Goal: Find specific page/section: Find specific page/section

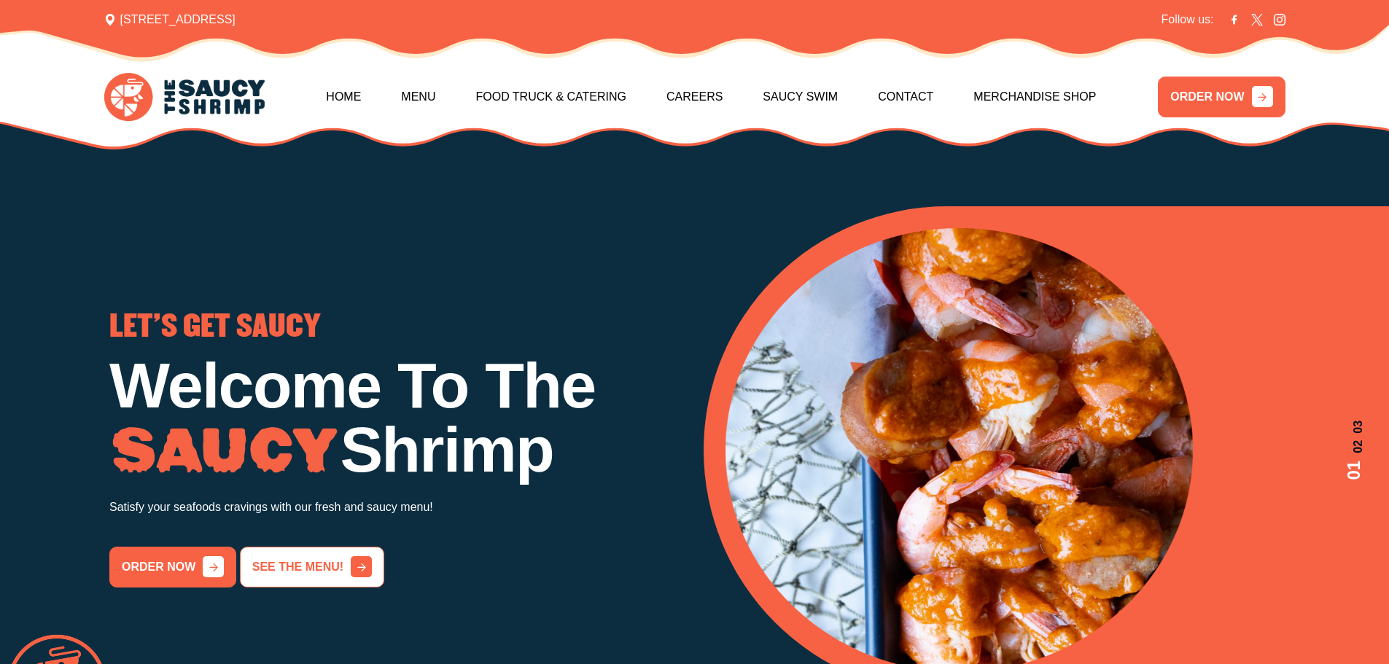
click at [300, 574] on link "See the menu!" at bounding box center [312, 567] width 144 height 41
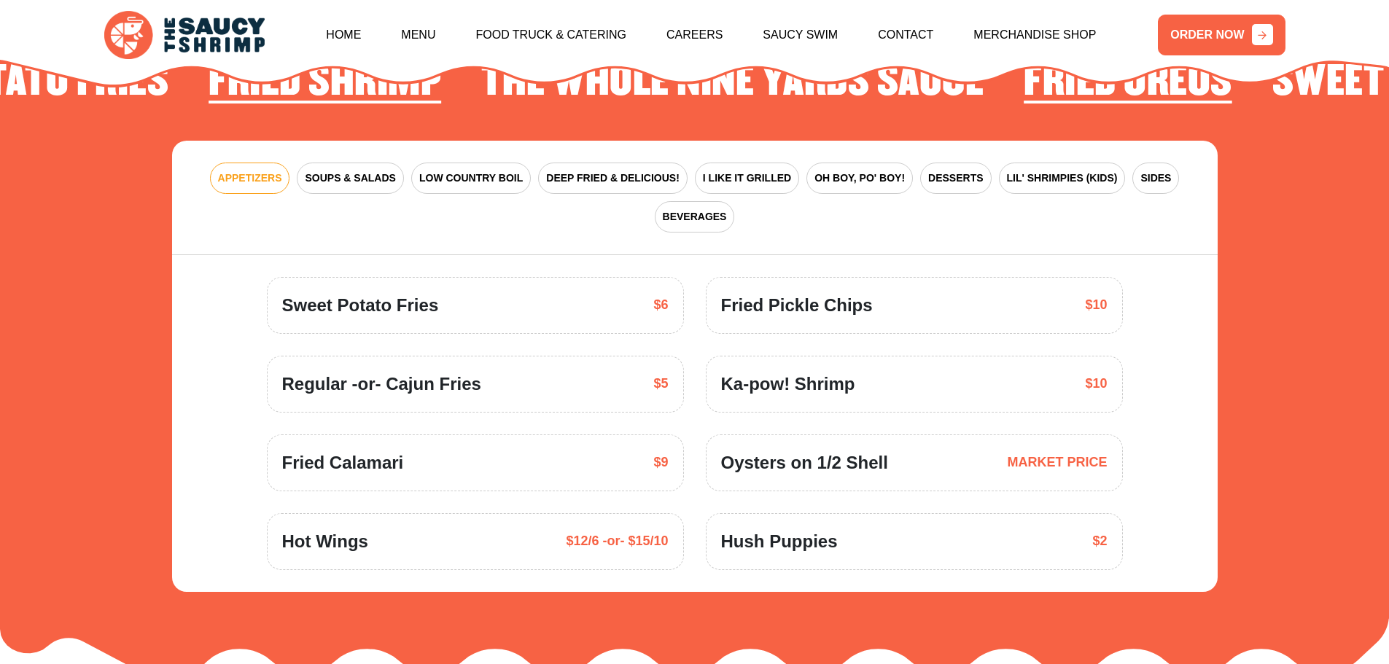
scroll to position [2214, 0]
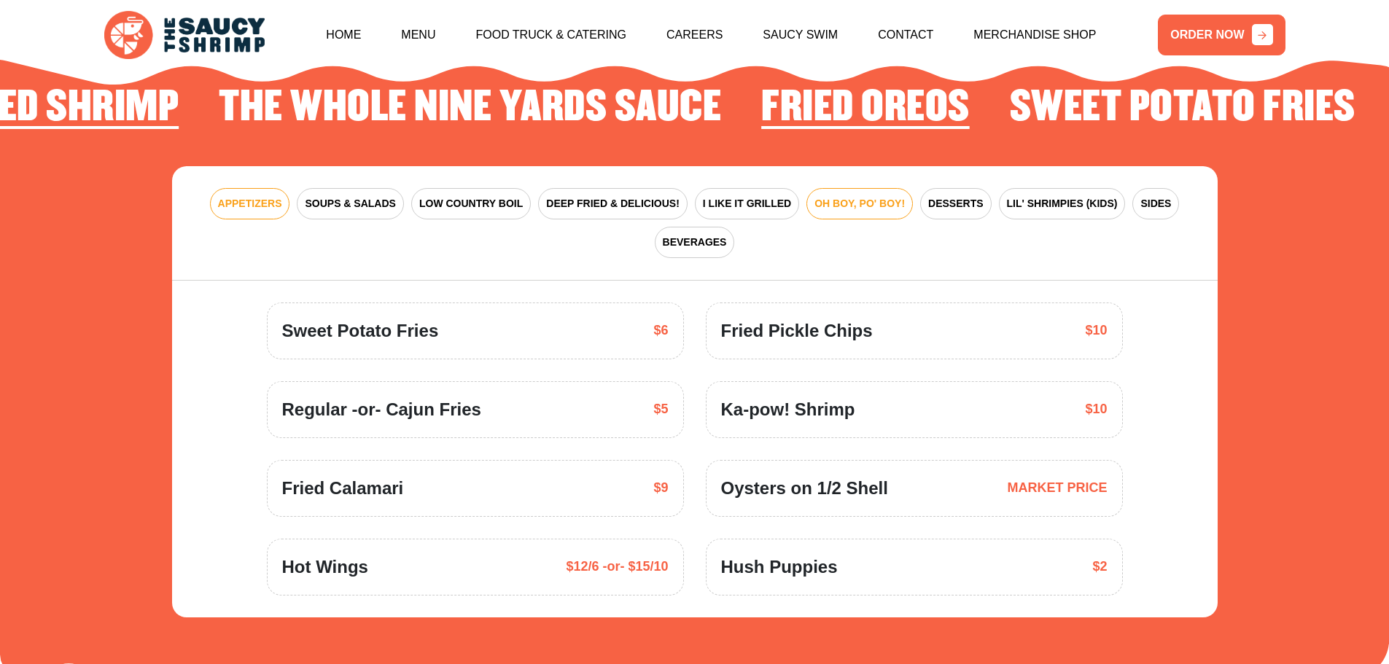
click at [865, 196] on span "OH BOY, PO' BOY!" at bounding box center [859, 203] width 90 height 15
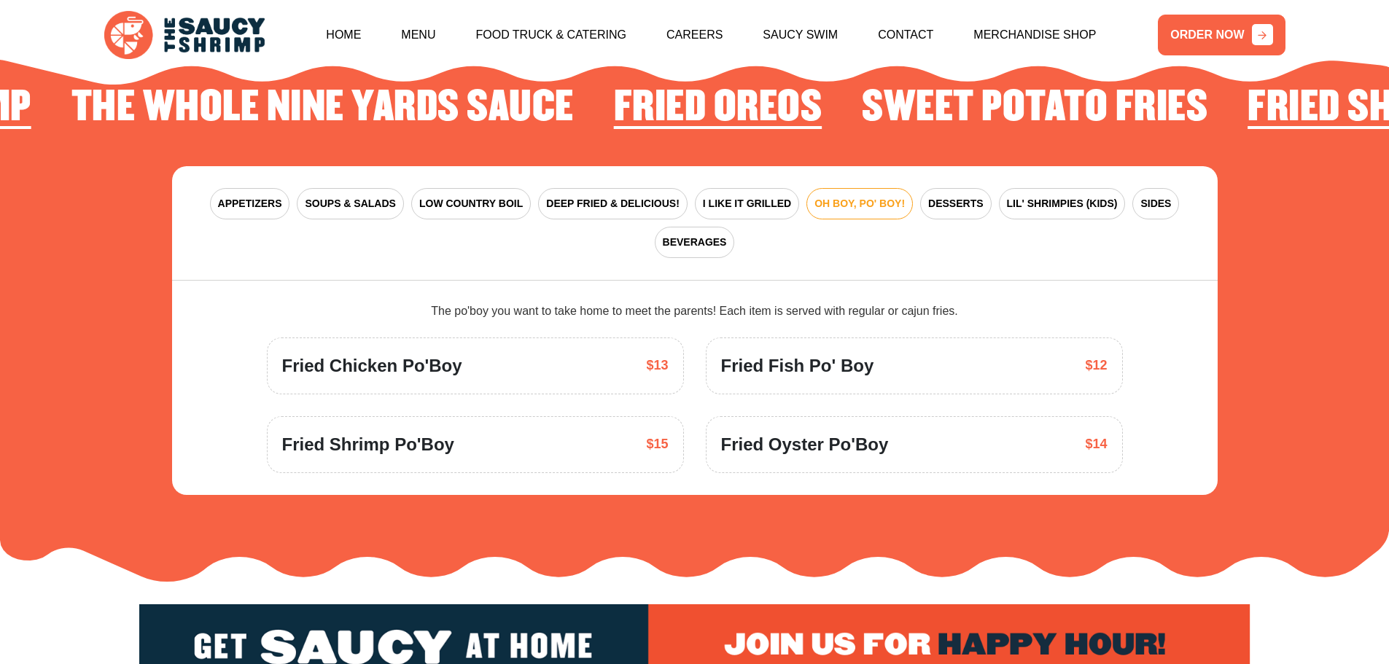
click at [404, 353] on span "Fried Chicken Po'Boy" at bounding box center [372, 366] width 180 height 26
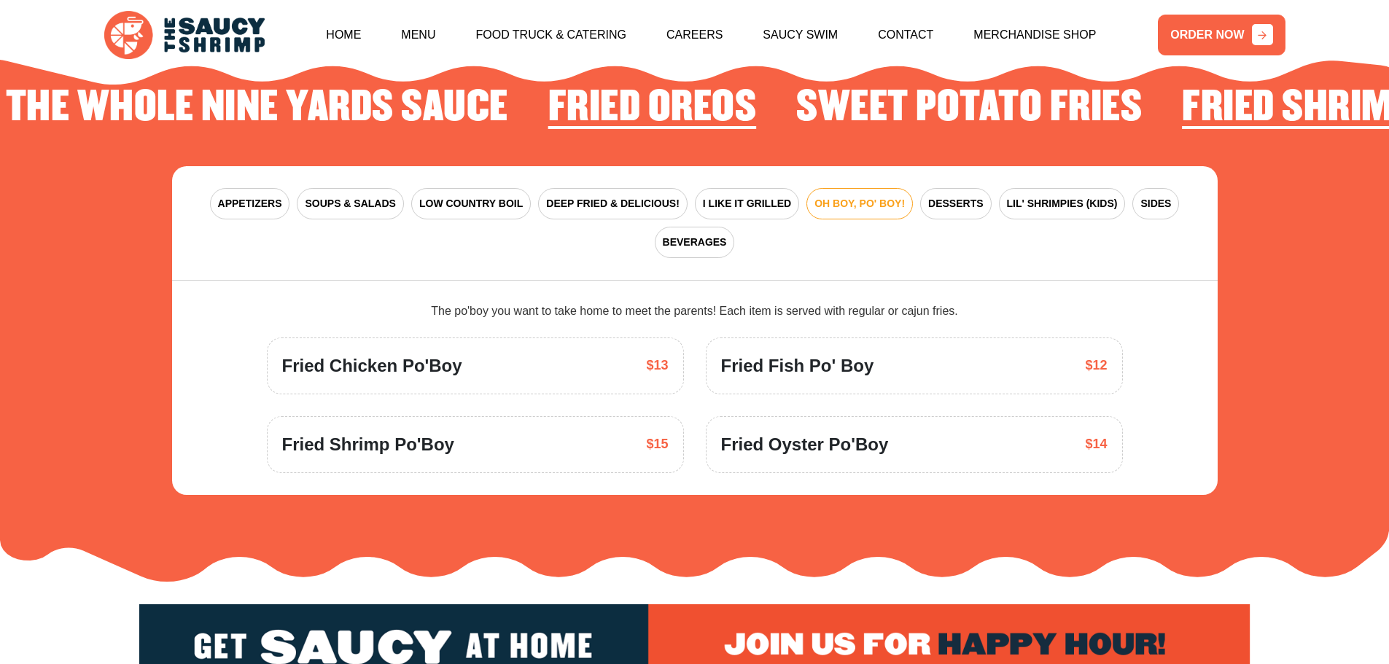
click at [650, 356] on span "$13" at bounding box center [657, 366] width 22 height 20
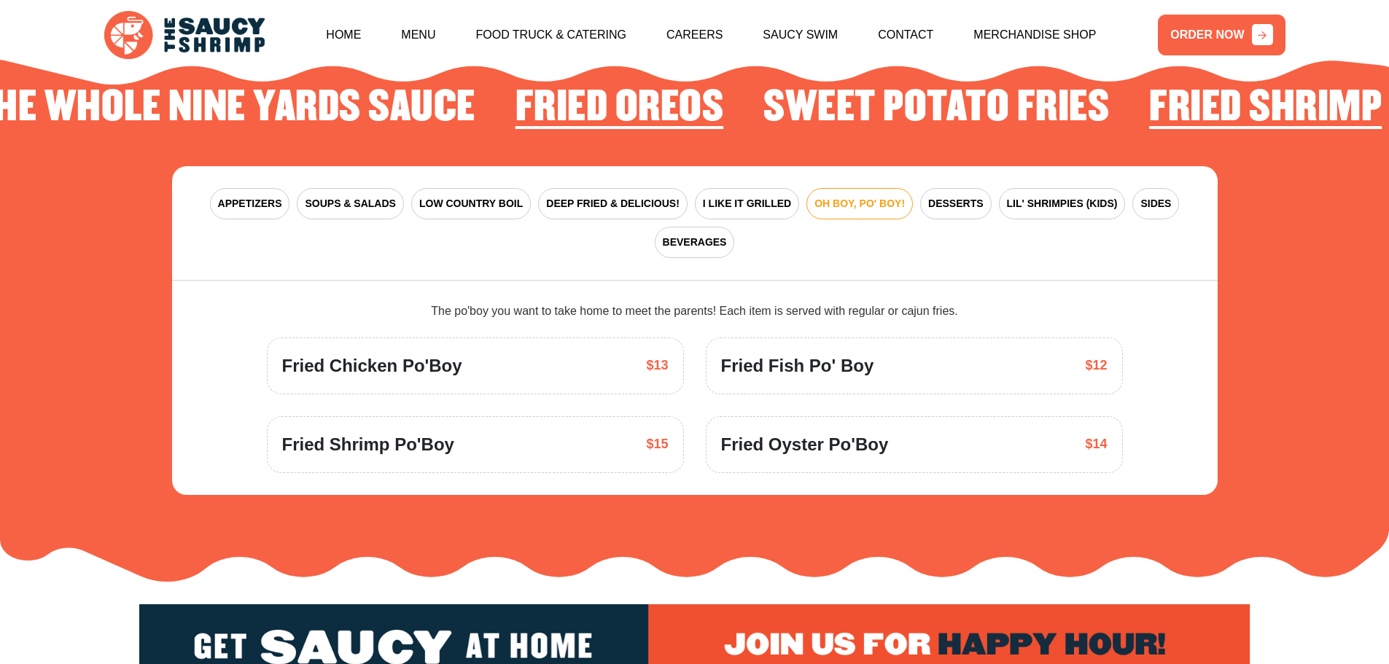
click at [669, 344] on div "Fried Chicken Po'Boy $13" at bounding box center [475, 366] width 417 height 57
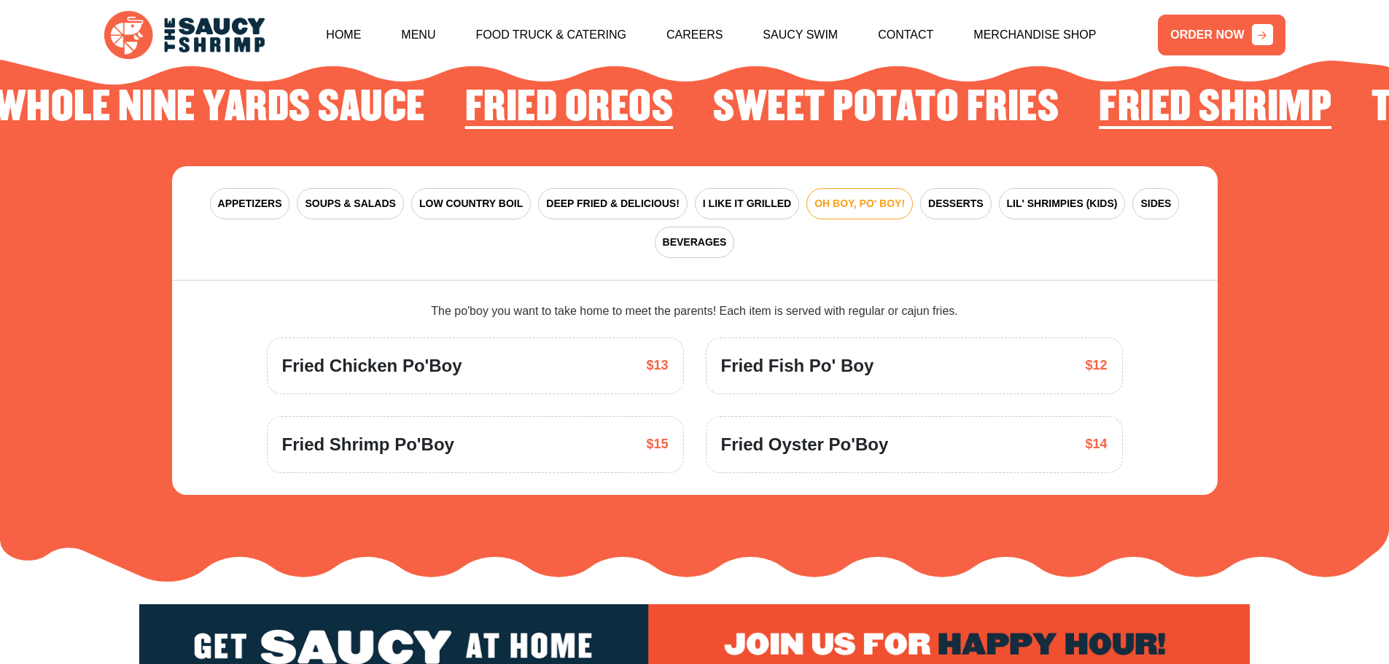
drag, startPoint x: 421, startPoint y: 337, endPoint x: 455, endPoint y: 374, distance: 50.6
click at [421, 353] on span "Fried Chicken Po'Boy" at bounding box center [372, 366] width 180 height 26
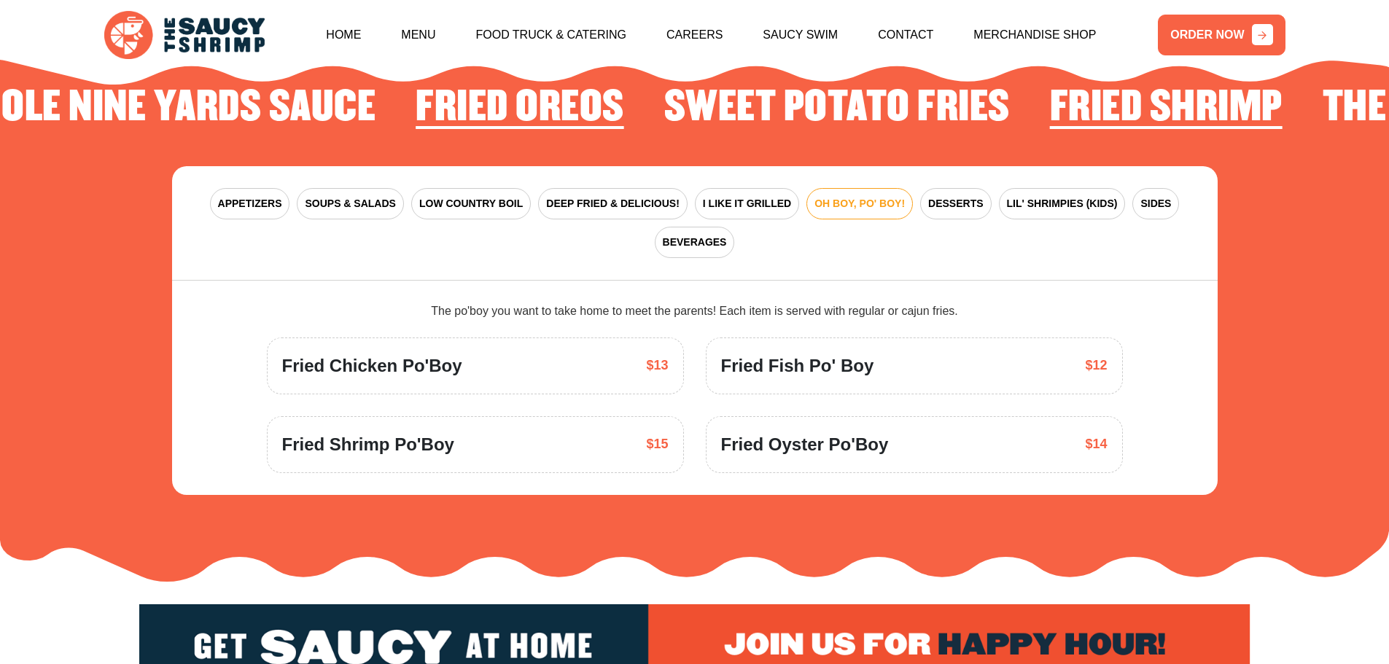
click at [820, 432] on span "Fried Oyster Po'Boy" at bounding box center [805, 445] width 168 height 26
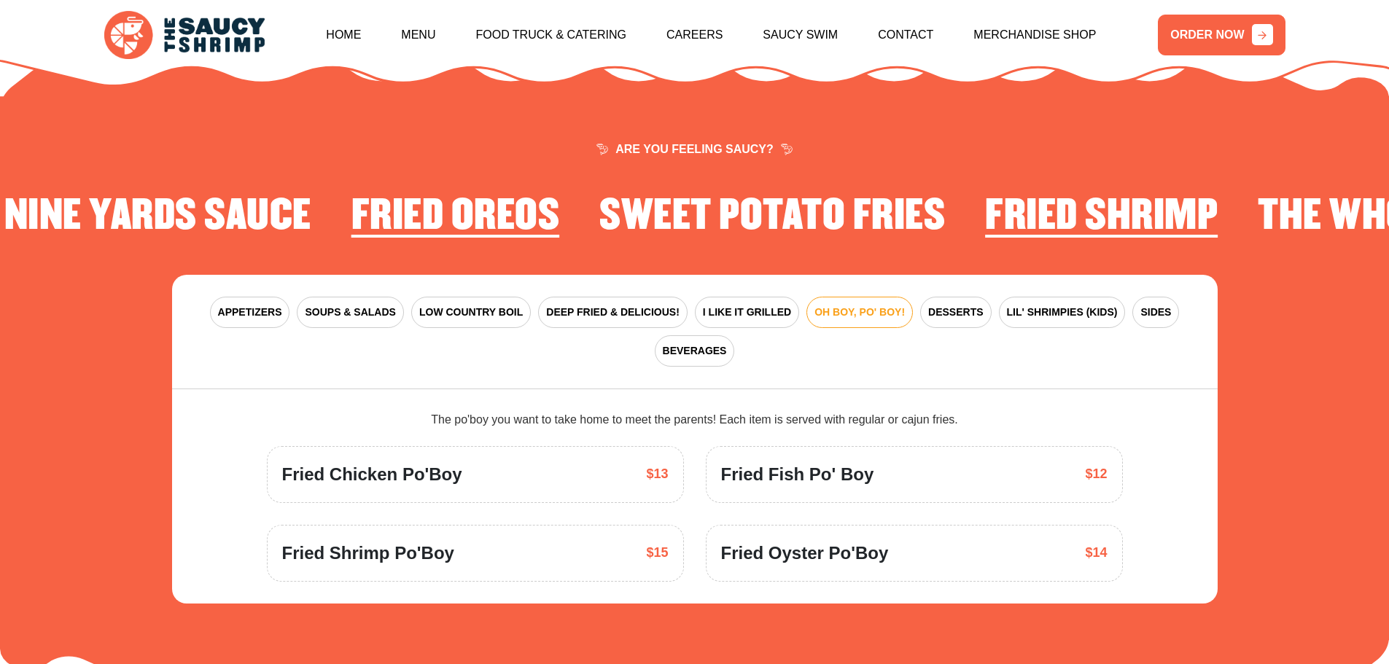
scroll to position [2068, 0]
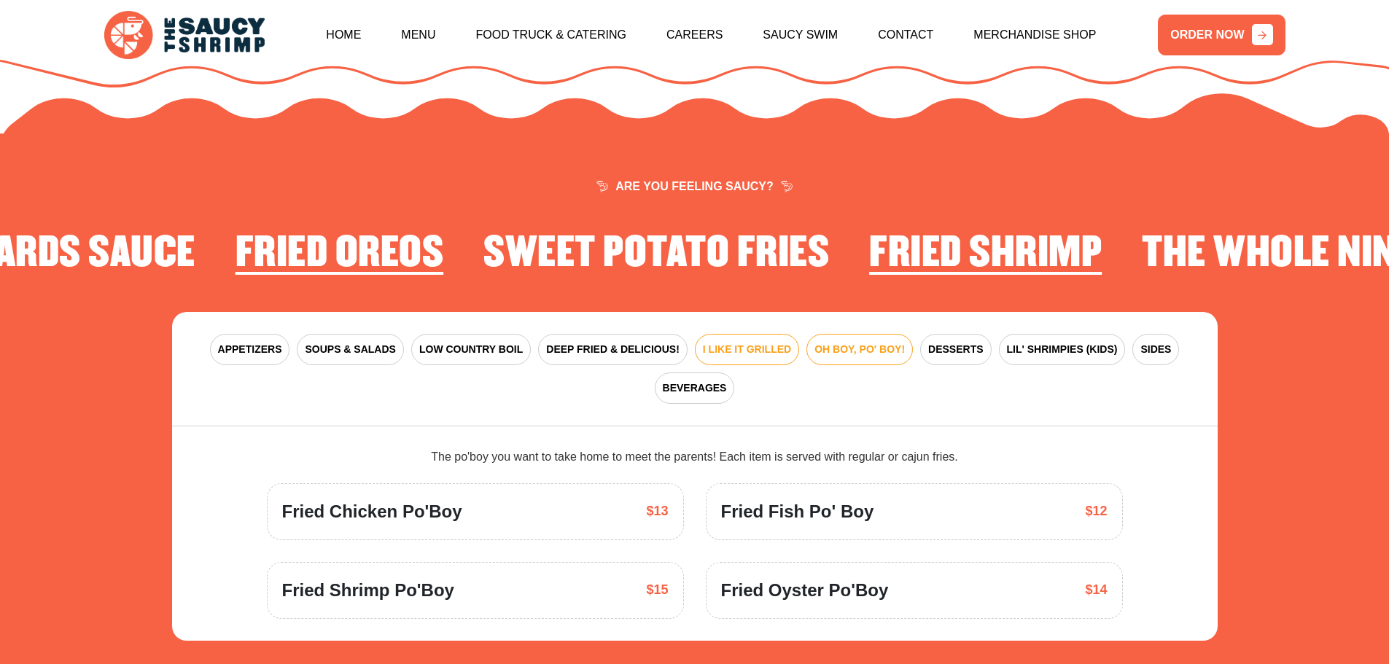
click at [754, 342] on span "I LIKE IT GRILLED" at bounding box center [747, 349] width 88 height 15
